Goal: Navigation & Orientation: Find specific page/section

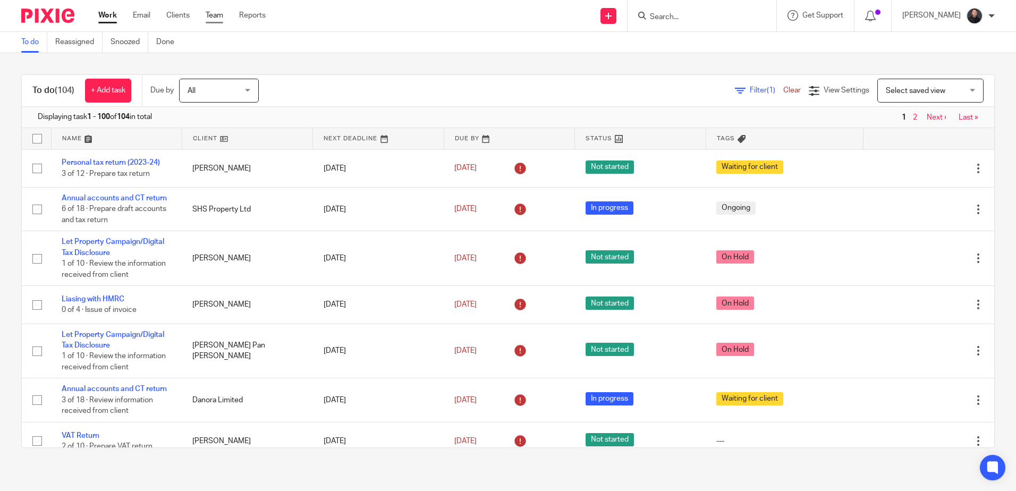
click at [216, 13] on link "Team" at bounding box center [215, 15] width 18 height 11
click at [46, 9] on img at bounding box center [47, 16] width 53 height 14
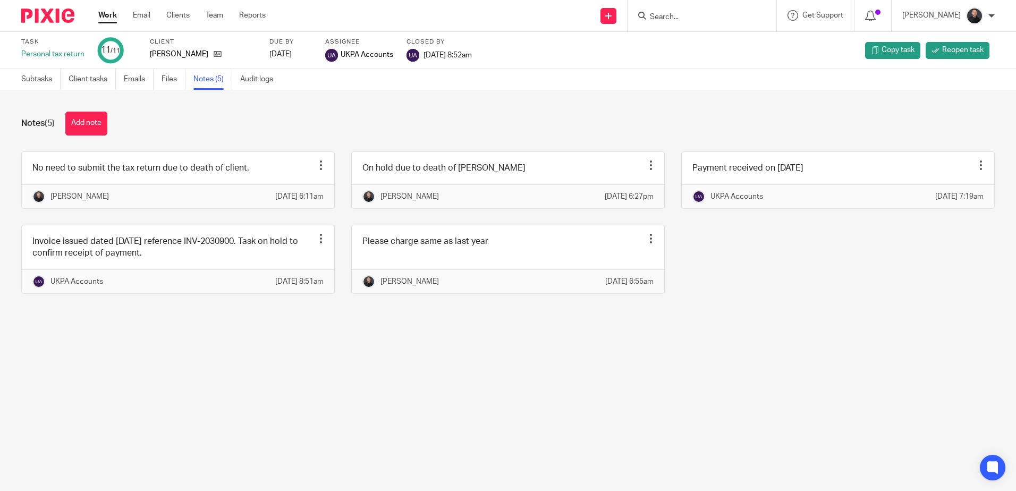
click at [80, 226] on div "No need to submit the tax return due to death of client. Edit note Delete note …" at bounding box center [500, 230] width 990 height 158
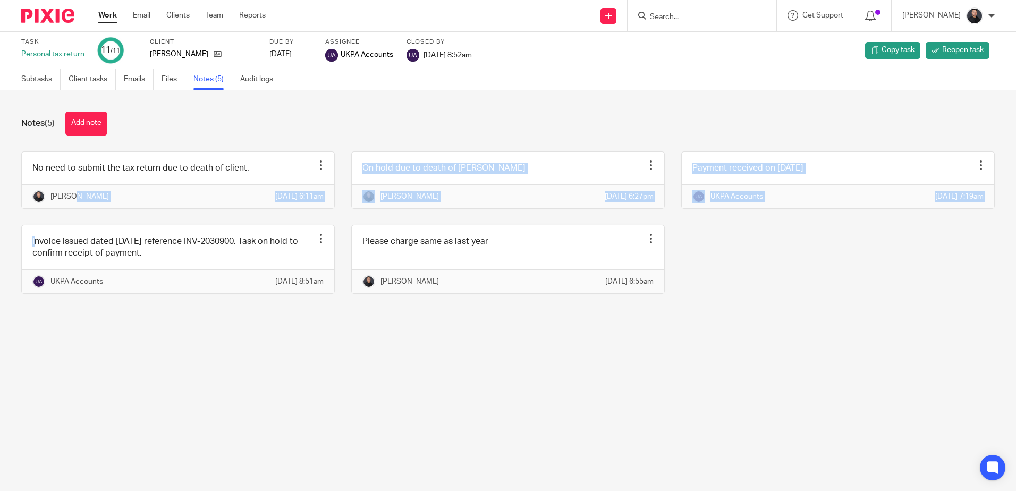
click at [80, 231] on div "No need to submit the tax return due to death of client. Edit note Delete note …" at bounding box center [500, 230] width 990 height 158
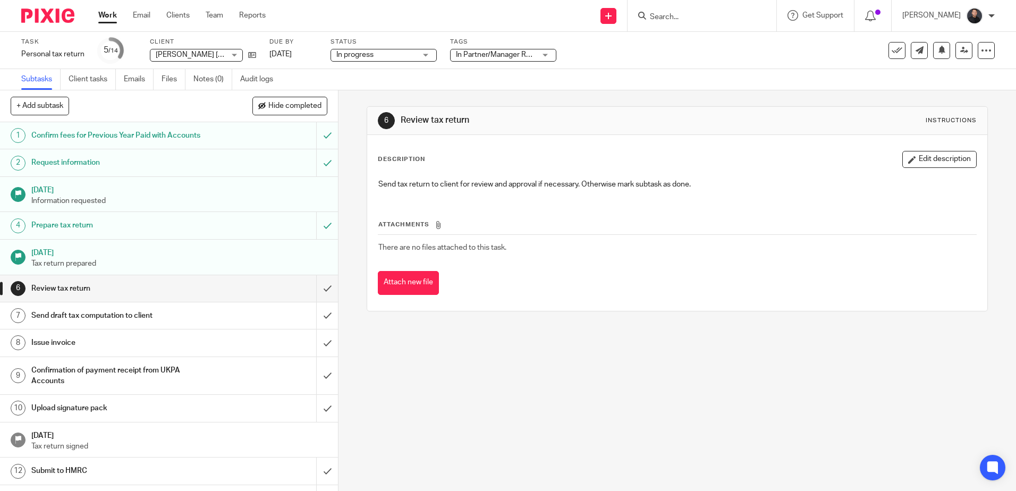
click at [699, 9] on form at bounding box center [705, 15] width 113 height 13
click at [698, 19] on input "Search" at bounding box center [697, 18] width 96 height 10
type input "p"
type input "outpost"
click at [701, 52] on link at bounding box center [737, 45] width 180 height 24
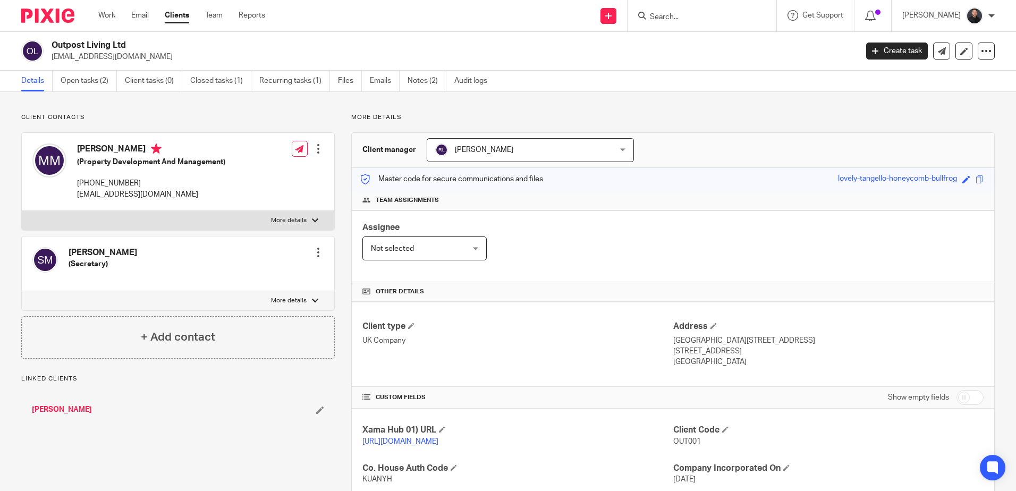
scroll to position [195, 0]
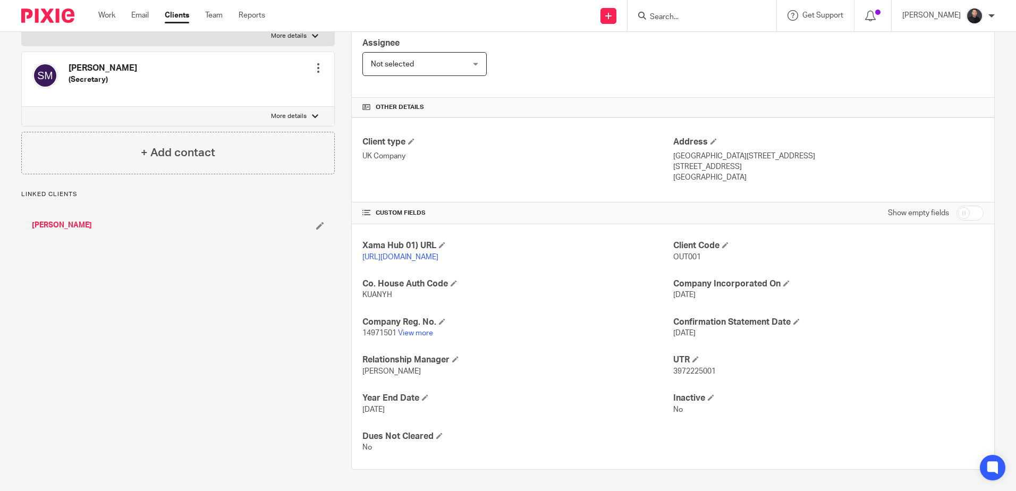
click at [419, 328] on p "14971501 View more" at bounding box center [517, 333] width 310 height 11
click at [419, 332] on link "View more" at bounding box center [415, 332] width 35 height 7
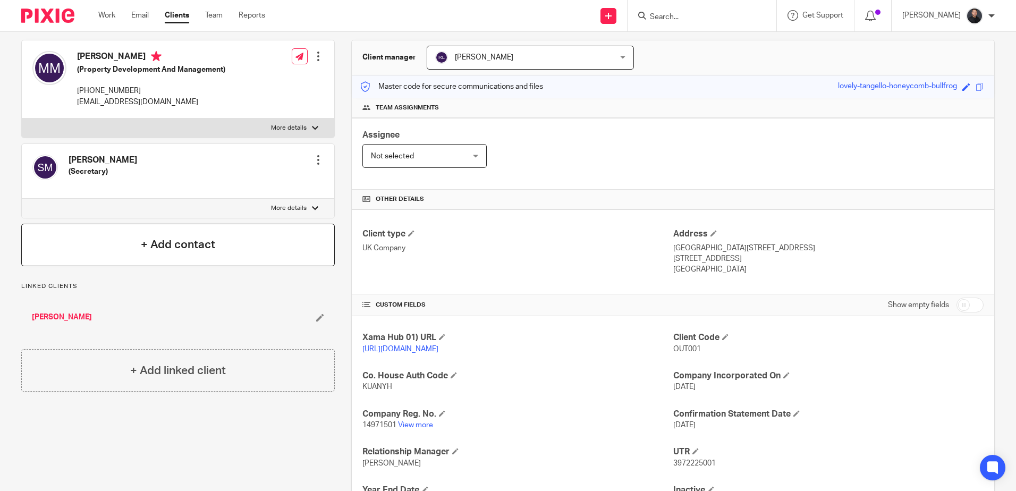
scroll to position [0, 0]
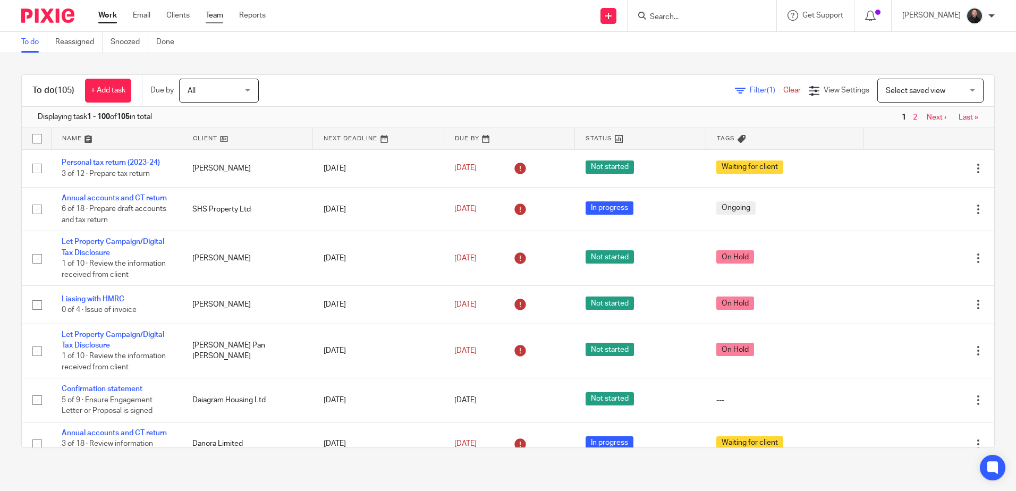
click at [215, 14] on link "Team" at bounding box center [215, 15] width 18 height 11
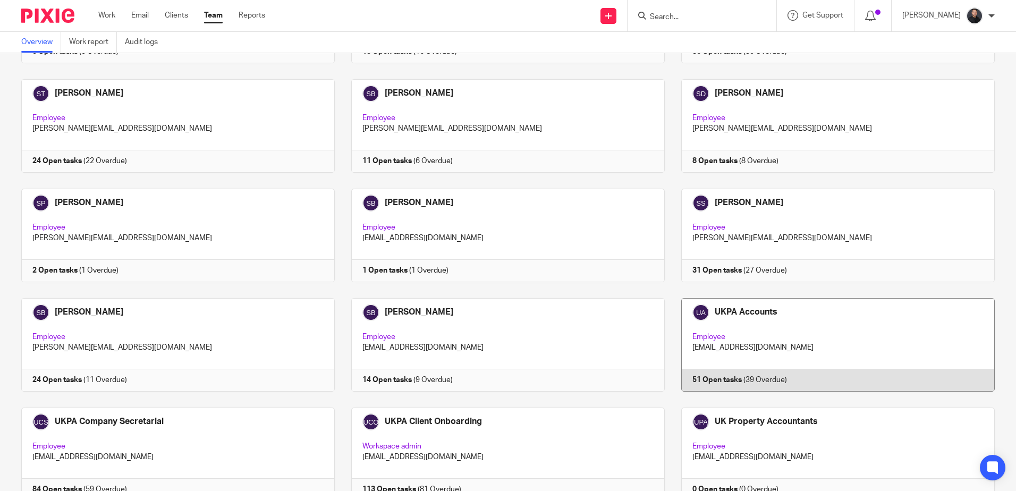
scroll to position [2601, 0]
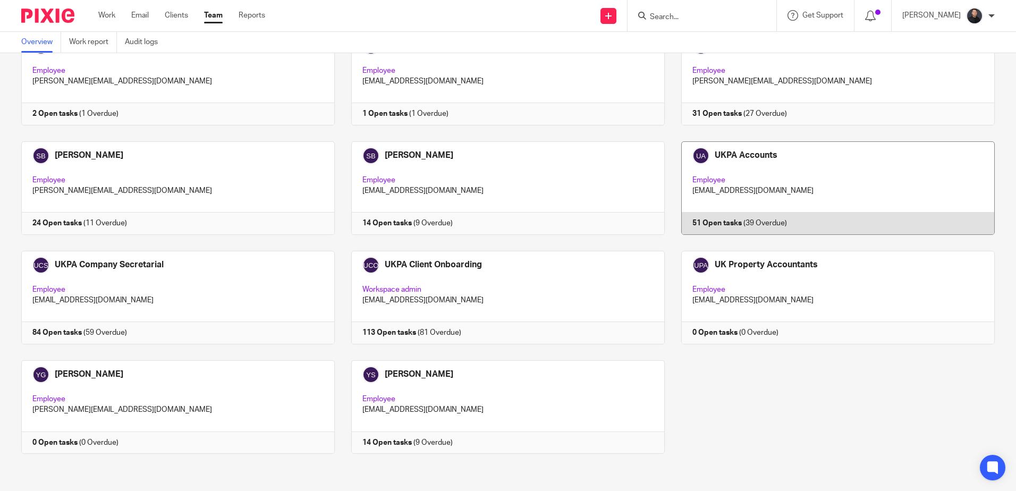
click at [762, 177] on link at bounding box center [830, 188] width 330 height 94
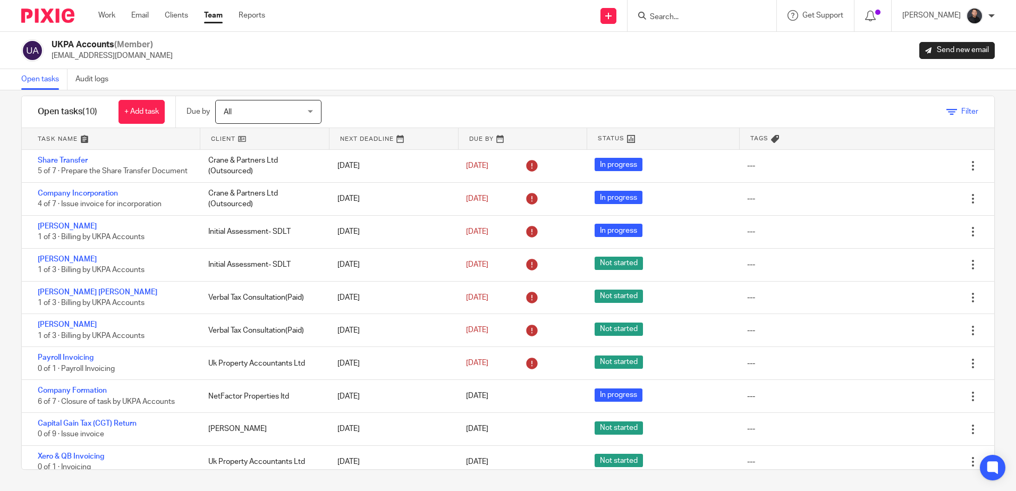
click at [961, 110] on span "Filter" at bounding box center [969, 111] width 17 height 7
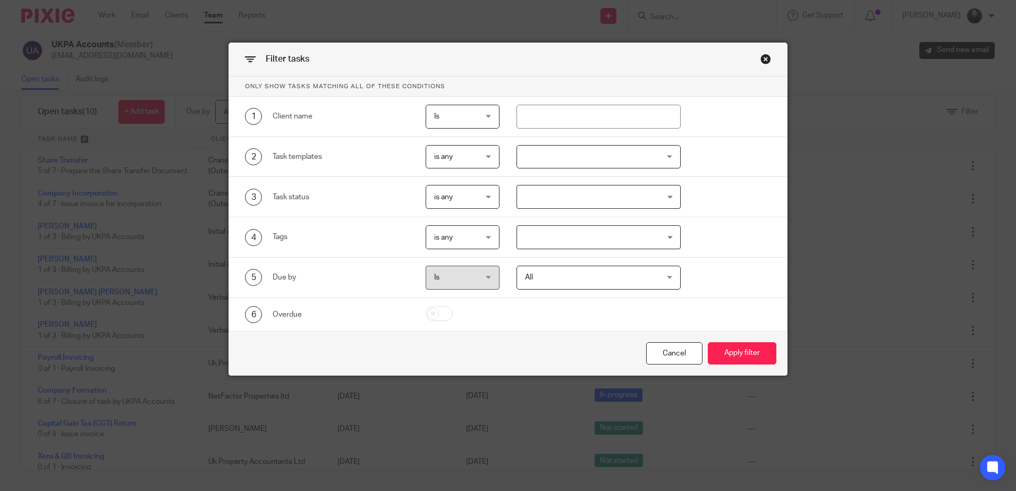
click at [762, 60] on div "Close this dialog window" at bounding box center [765, 59] width 11 height 11
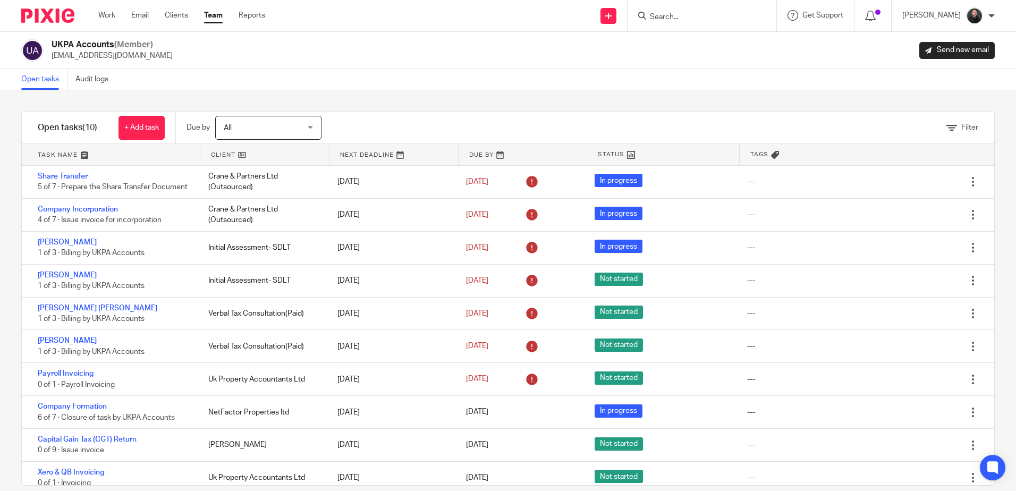
click at [264, 122] on span "All" at bounding box center [263, 127] width 78 height 22
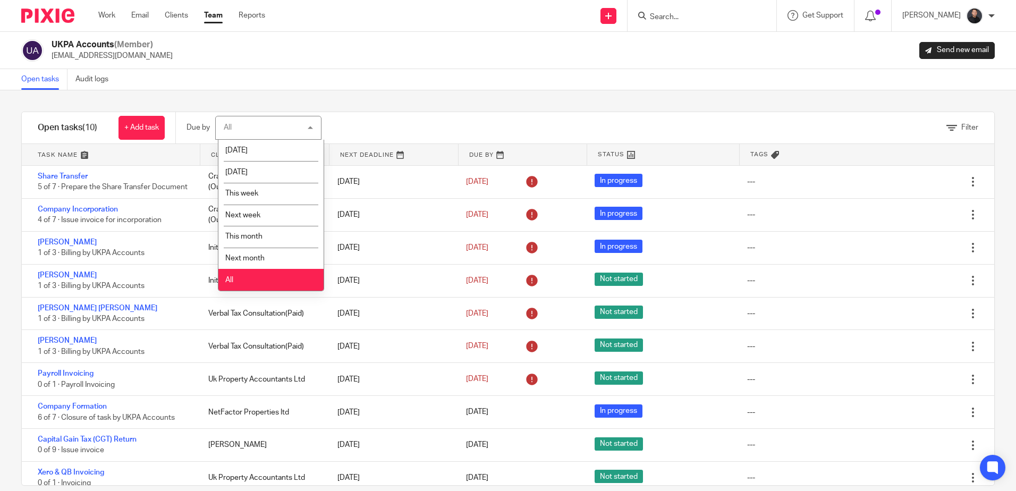
click at [264, 122] on div "All All" at bounding box center [268, 128] width 106 height 24
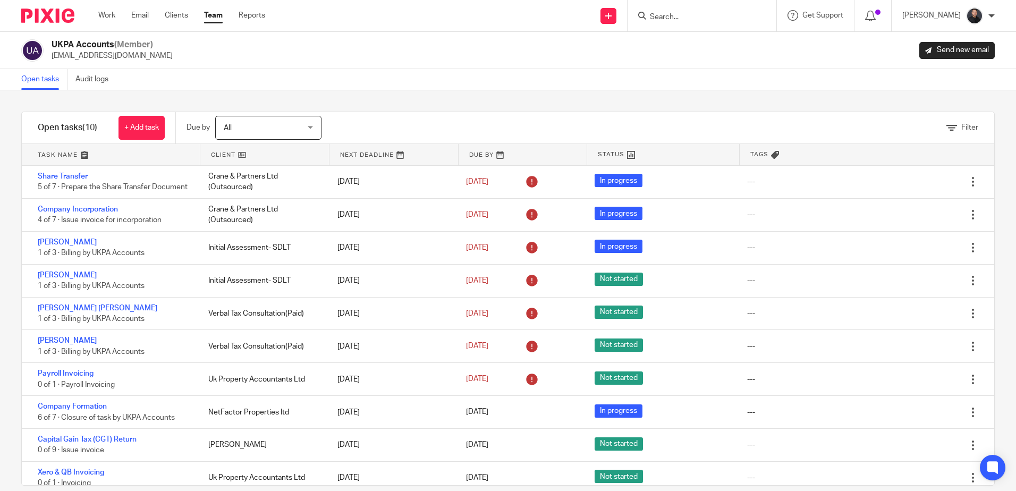
click at [291, 76] on div "Open tasks Audit logs" at bounding box center [508, 79] width 1016 height 21
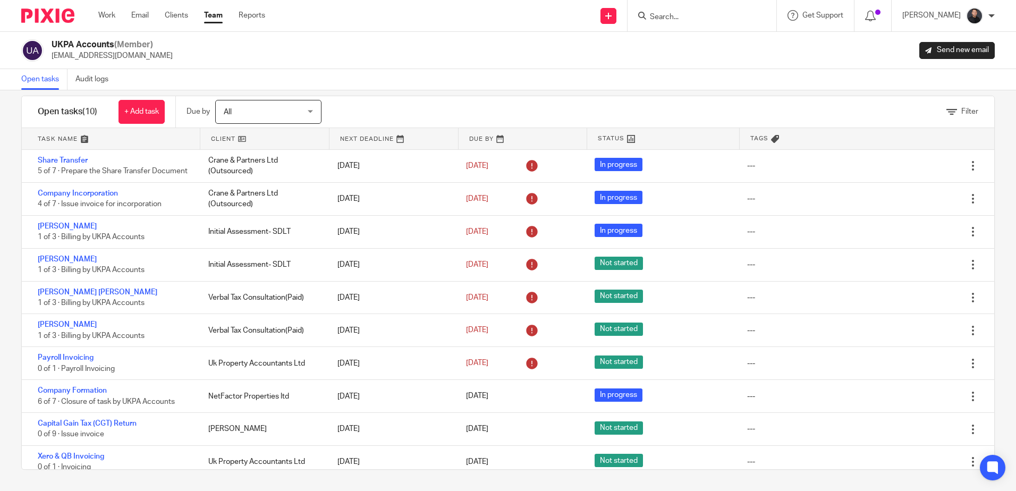
click at [271, 114] on span "All" at bounding box center [263, 111] width 78 height 22
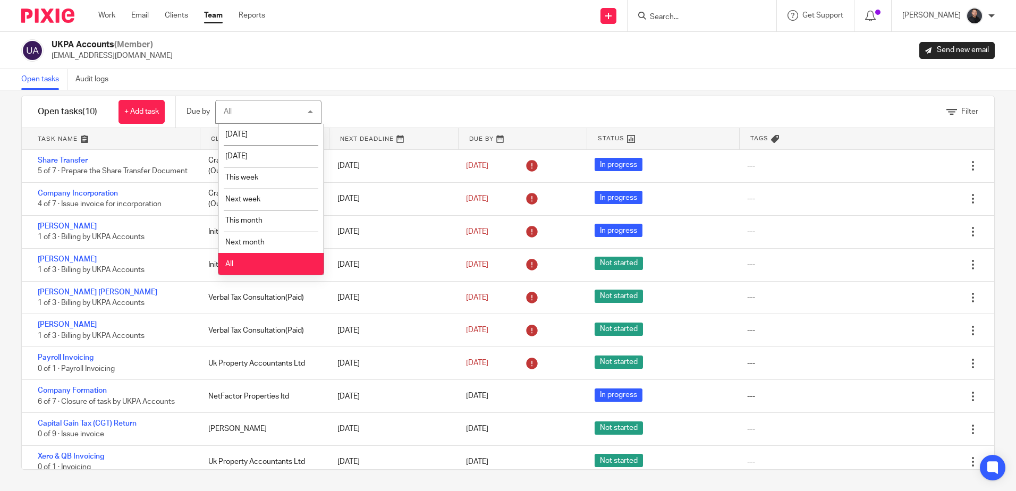
click at [461, 97] on div "Filter" at bounding box center [671, 111] width 646 height 31
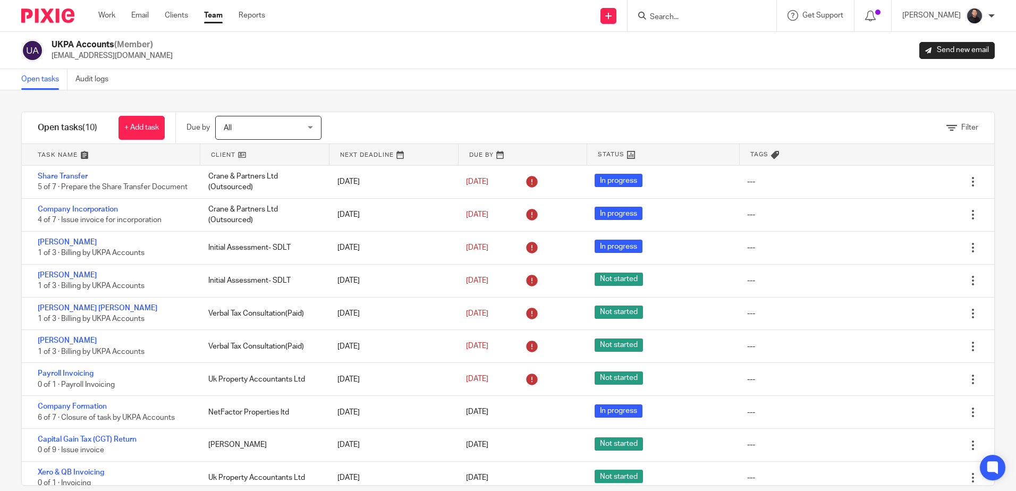
click at [256, 130] on span "All" at bounding box center [263, 127] width 78 height 22
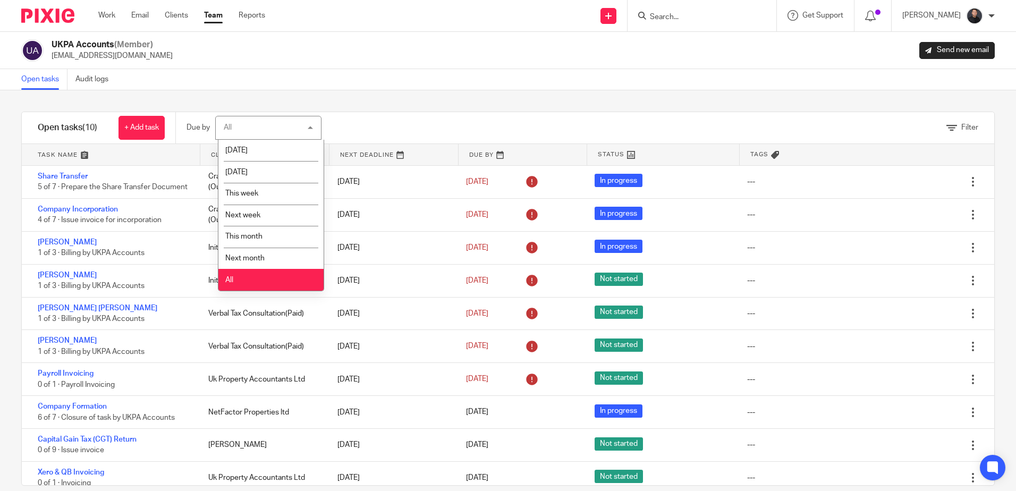
click at [290, 47] on div "UKPA Accounts (Member) accounts@ukpa.co.uk Send new email" at bounding box center [507, 50] width 973 height 22
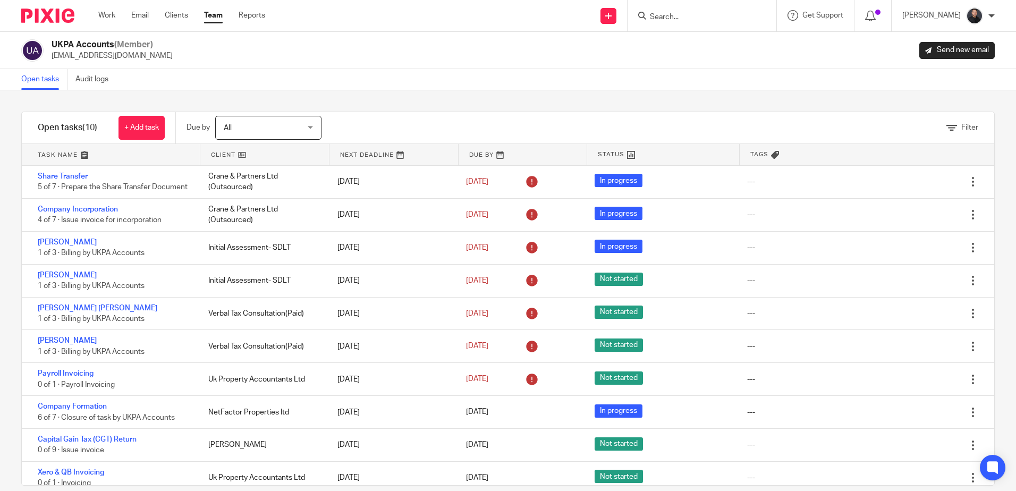
click at [276, 121] on span "All" at bounding box center [263, 127] width 78 height 22
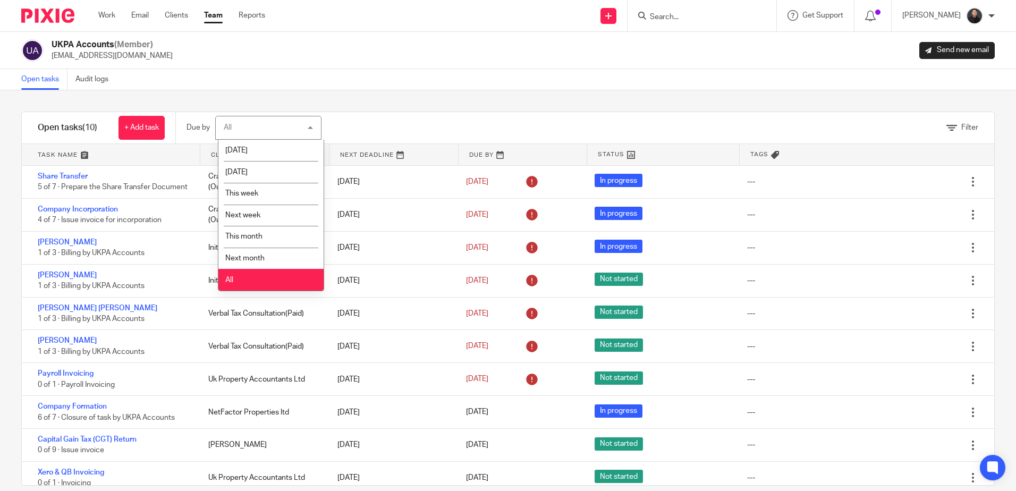
click at [276, 121] on div "All All" at bounding box center [268, 128] width 106 height 24
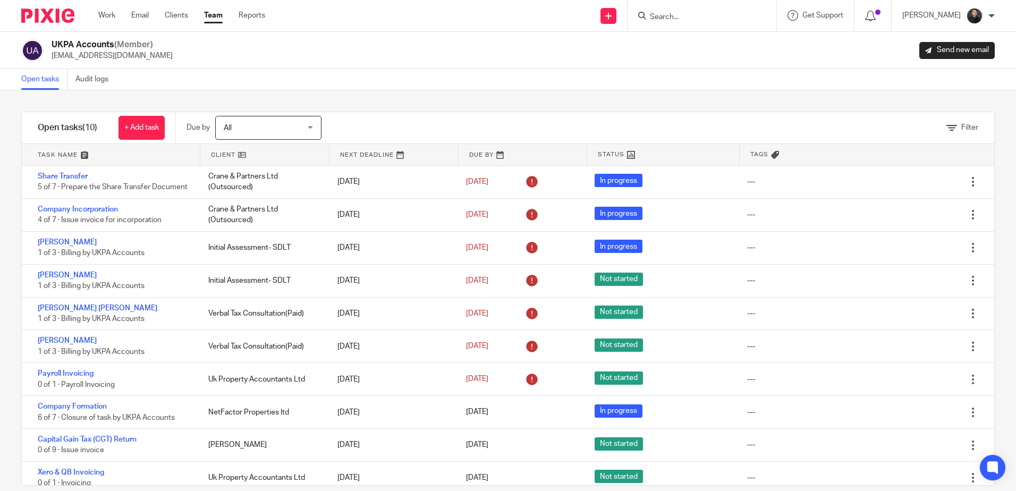
click at [947, 123] on div "Filter" at bounding box center [962, 127] width 32 height 11
click at [946, 128] on link "Filter" at bounding box center [962, 127] width 32 height 7
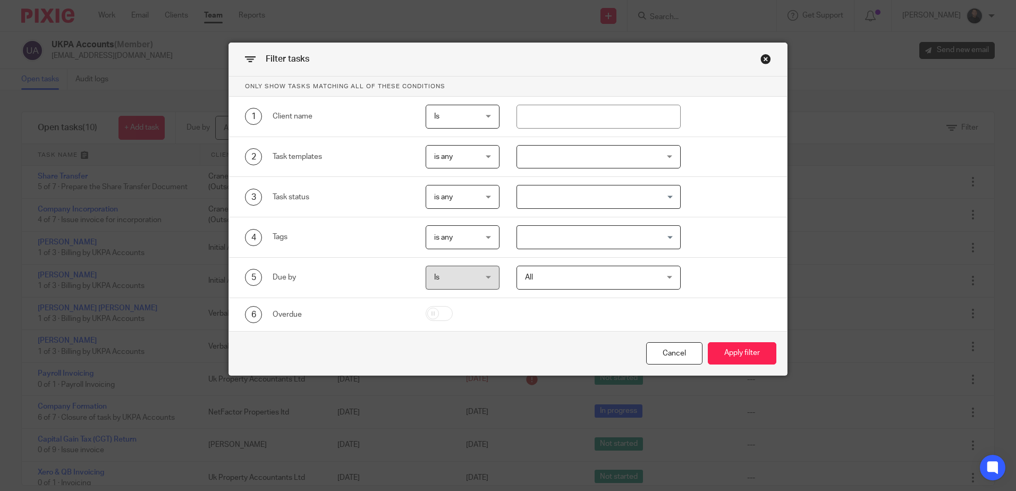
click at [462, 200] on span "is any" at bounding box center [460, 196] width 52 height 22
click at [462, 200] on div "is any is any" at bounding box center [463, 197] width 74 height 24
click at [607, 207] on div "Loading..." at bounding box center [598, 197] width 164 height 24
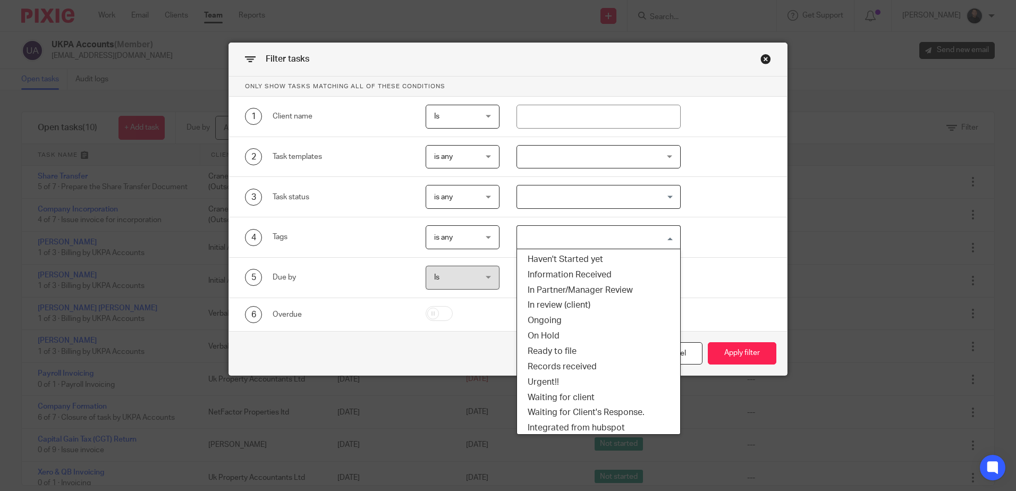
click at [591, 241] on input "Search for option" at bounding box center [596, 237] width 156 height 19
click at [735, 162] on div "2 Task templates is any is any is any is none is_any Z Pixie - Disengagement - …" at bounding box center [499, 157] width 542 height 24
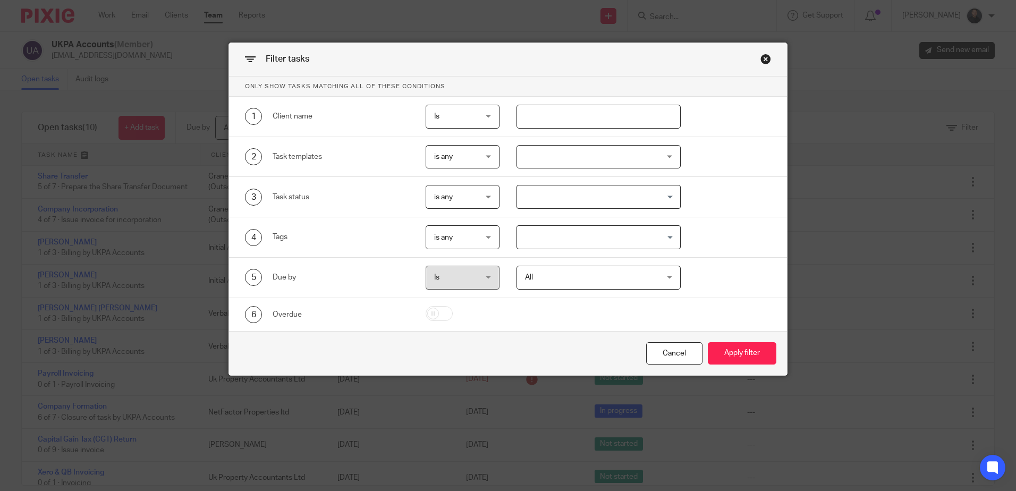
click at [617, 123] on input "text" at bounding box center [598, 117] width 164 height 24
click at [571, 169] on div "2 Task templates is any is any is any is none is_any Z Pixie - Disengagement - …" at bounding box center [508, 157] width 558 height 40
click at [608, 164] on div at bounding box center [598, 157] width 164 height 24
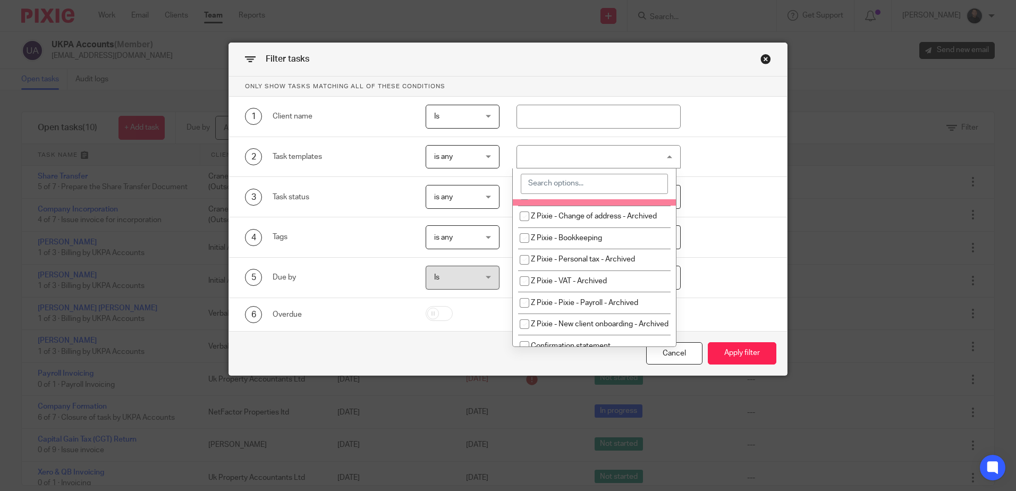
scroll to position [106, 0]
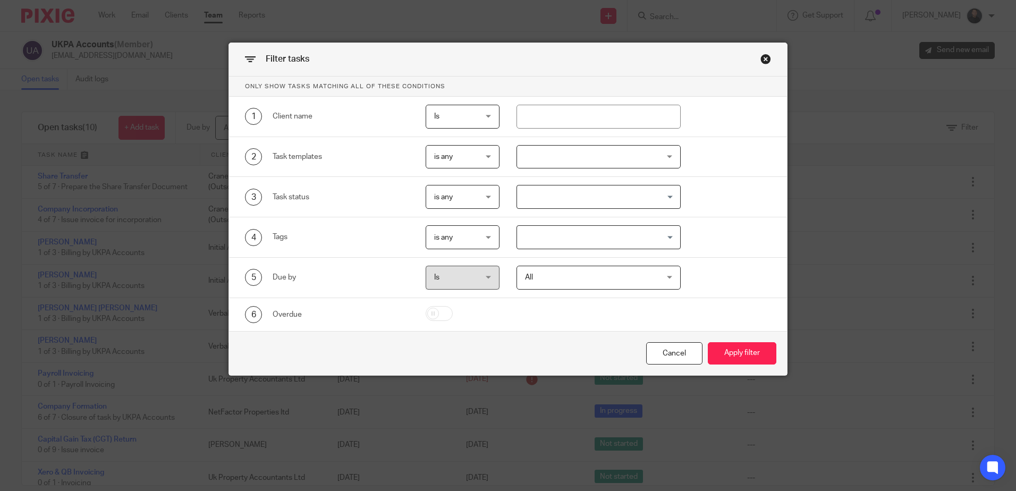
click at [759, 227] on div "4 Tags is any is any is any is all is none is_any Loading..." at bounding box center [499, 237] width 542 height 24
click at [727, 350] on button "Apply filter" at bounding box center [742, 353] width 69 height 23
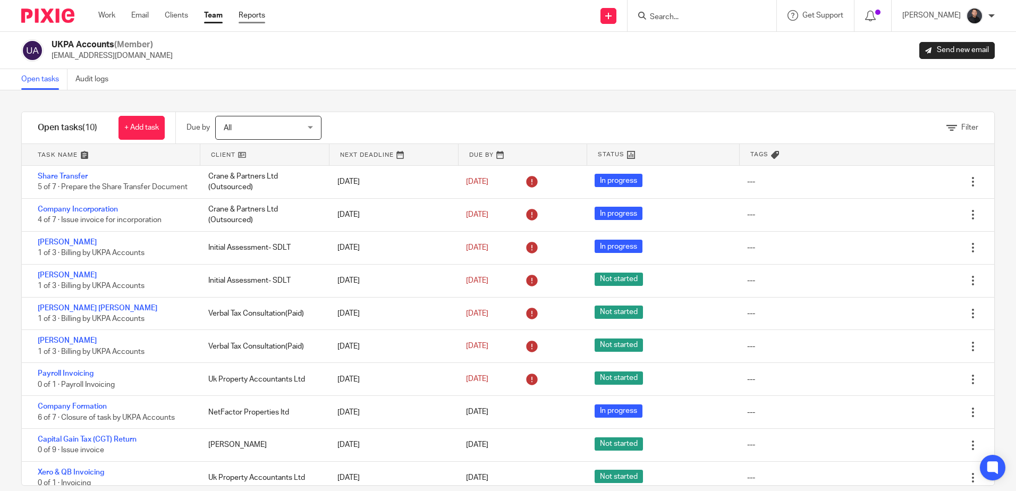
click at [261, 16] on link "Reports" at bounding box center [252, 15] width 27 height 11
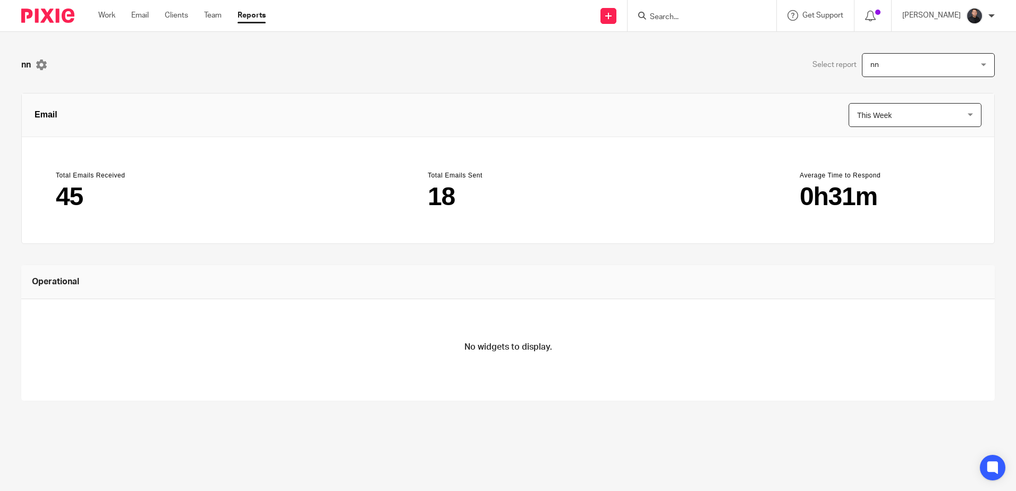
click at [449, 189] on main "18" at bounding box center [508, 197] width 160 height 26
drag, startPoint x: 211, startPoint y: 18, endPoint x: 219, endPoint y: 20, distance: 8.4
click at [211, 18] on link "Team" at bounding box center [213, 15] width 18 height 11
